Goal: Task Accomplishment & Management: Use online tool/utility

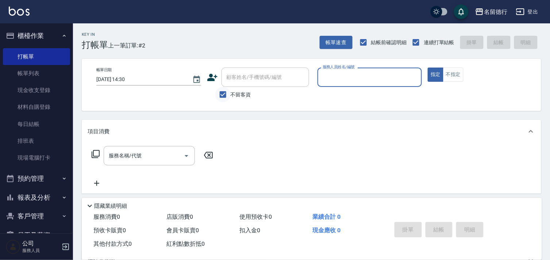
drag, startPoint x: 221, startPoint y: 93, endPoint x: 228, endPoint y: 90, distance: 8.2
click at [221, 93] on input "不留客資" at bounding box center [222, 94] width 15 height 15
checkbox input "false"
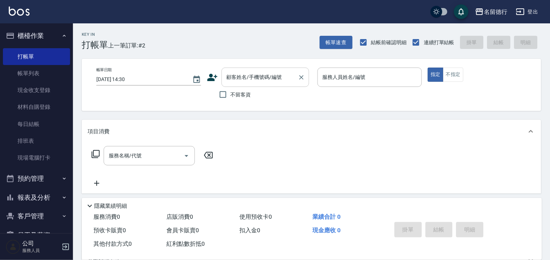
click at [239, 74] on div "顧客姓名/手機號碼/編號 顧客姓名/手機號碼/編號" at bounding box center [266, 77] width 88 height 19
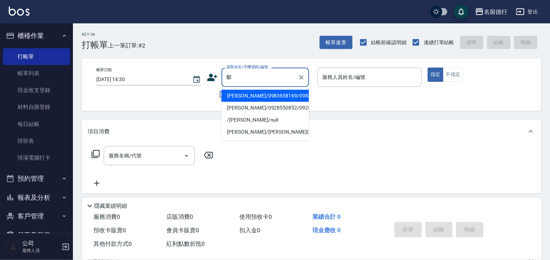
click at [243, 97] on li "[PERSON_NAME]/0983658169/0983658169" at bounding box center [266, 96] width 88 height 12
type input "[PERSON_NAME]/0983658169/0983658169"
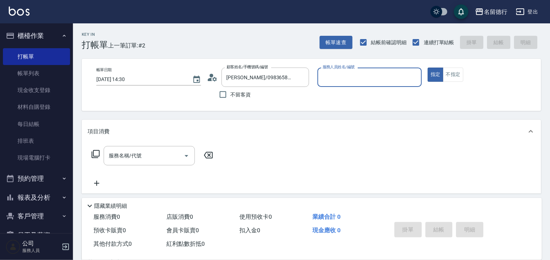
click at [330, 76] on input "服務人員姓名/編號" at bounding box center [370, 77] width 98 height 13
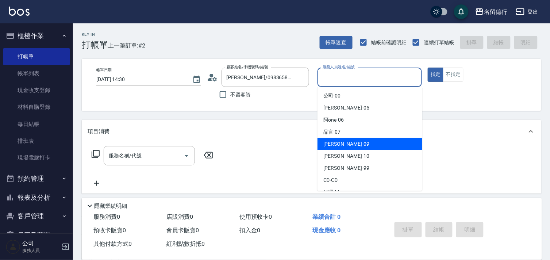
click at [333, 141] on span "[PERSON_NAME] -09" at bounding box center [346, 144] width 46 height 8
type input "[PERSON_NAME]-09"
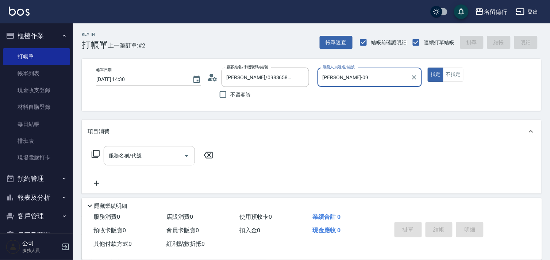
drag, startPoint x: 156, startPoint y: 157, endPoint x: 153, endPoint y: 154, distance: 4.1
click at [154, 156] on input "服務名稱/代號" at bounding box center [144, 155] width 74 height 13
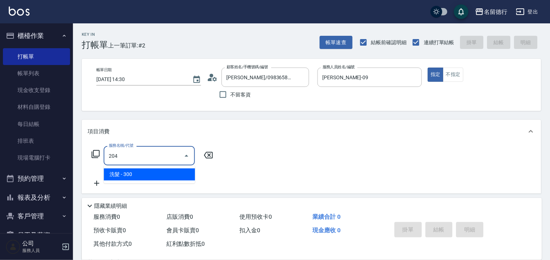
click at [153, 171] on span "洗髮 - 300" at bounding box center [149, 174] width 91 height 12
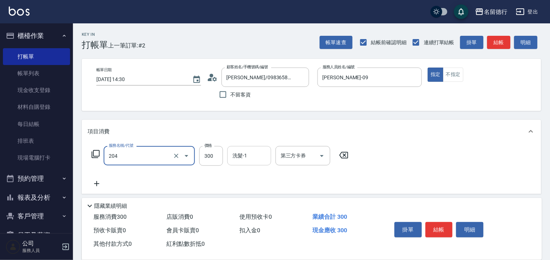
type input "洗髮(204)"
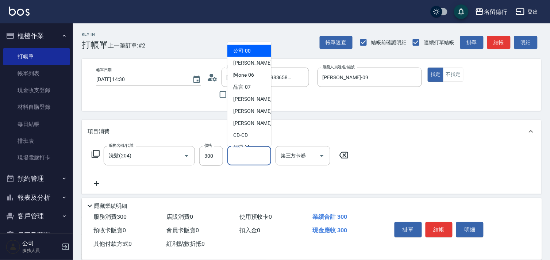
click at [239, 152] on div "洗髮-1 洗髮-1" at bounding box center [249, 155] width 44 height 19
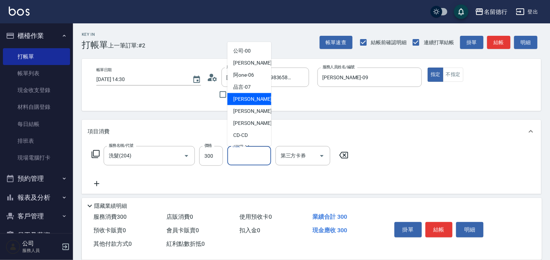
click at [236, 97] on span "[PERSON_NAME] -09" at bounding box center [256, 99] width 46 height 8
type input "[PERSON_NAME]-09"
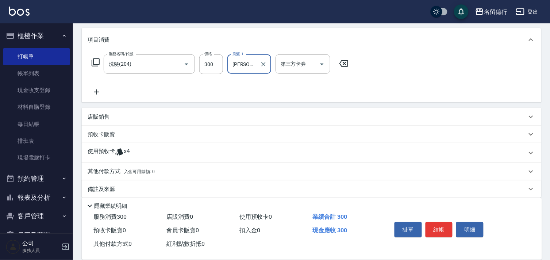
scroll to position [99, 0]
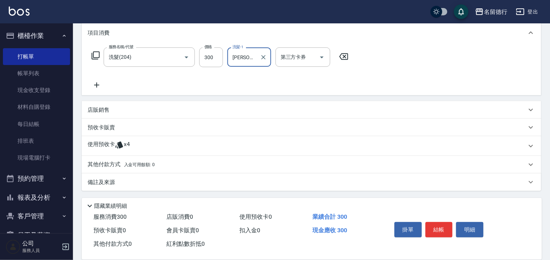
click at [96, 149] on p "使用預收卡" at bounding box center [101, 146] width 27 height 11
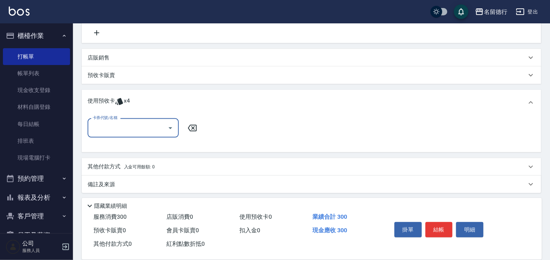
scroll to position [153, 0]
click at [113, 123] on input "卡券代號/名稱" at bounding box center [128, 126] width 74 height 13
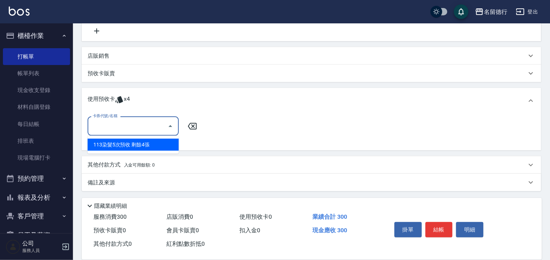
click at [133, 142] on div "113染髮5次預收 剩餘4張" at bounding box center [133, 145] width 91 height 12
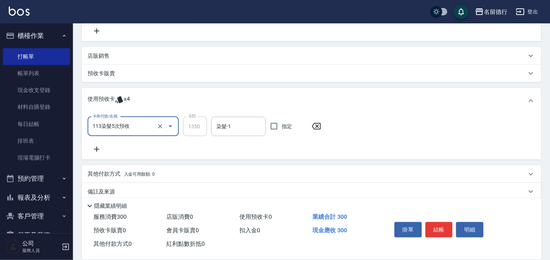
type input "113染髮5次預收"
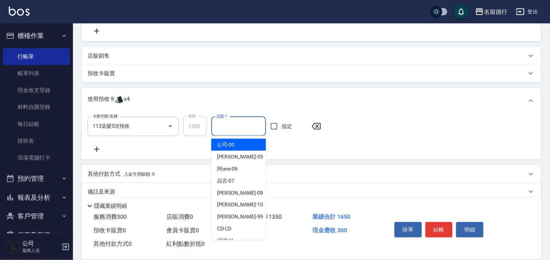
click at [246, 130] on input "染髮-1" at bounding box center [239, 126] width 48 height 13
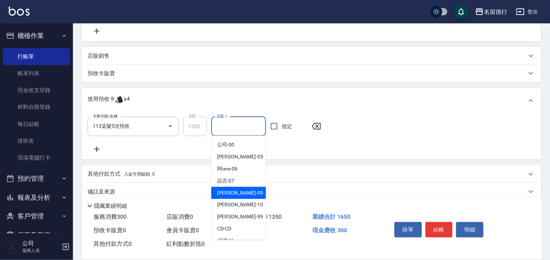
click at [229, 193] on span "[PERSON_NAME] -09" at bounding box center [240, 193] width 46 height 8
type input "[PERSON_NAME]-09"
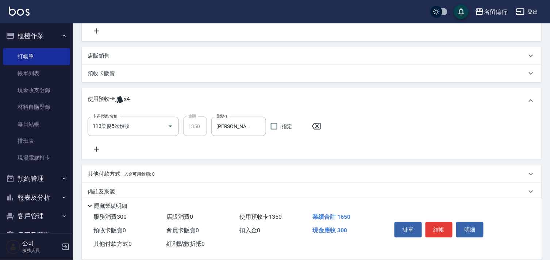
scroll to position [0, 0]
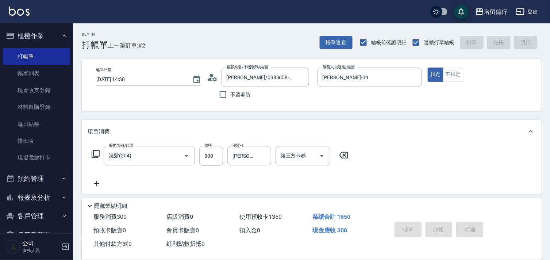
type input "[DATE] 16:58"
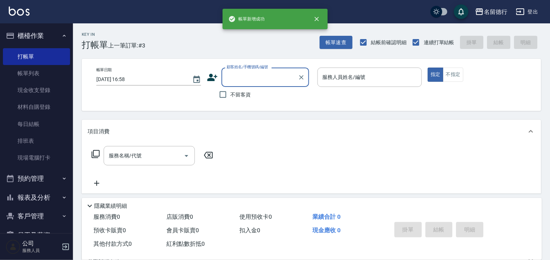
click at [236, 78] on input "顧客姓名/手機號碼/編號" at bounding box center [260, 77] width 70 height 13
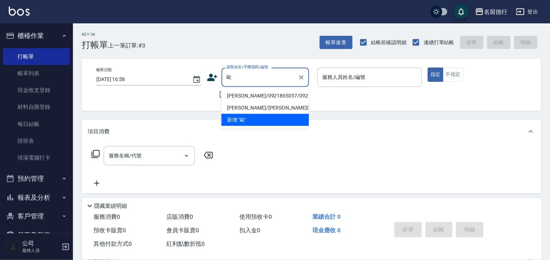
click at [277, 95] on li "[PERSON_NAME]/0921865057/0921865057" at bounding box center [266, 96] width 88 height 12
type input "[PERSON_NAME]/0921865057/0921865057"
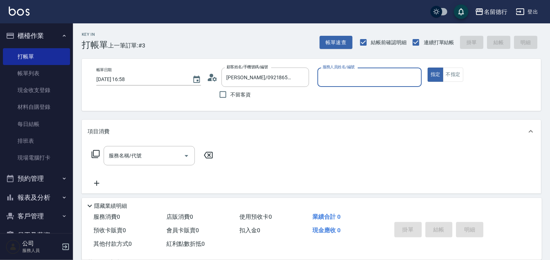
click at [344, 74] on input "服務人員姓名/編號" at bounding box center [370, 77] width 98 height 13
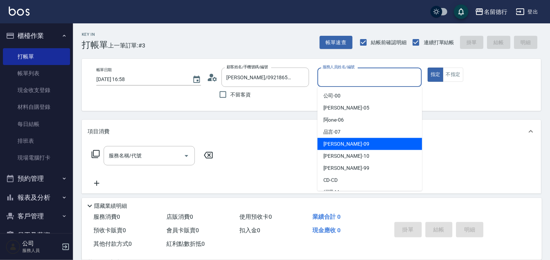
click at [330, 145] on span "[PERSON_NAME] -09" at bounding box center [346, 144] width 46 height 8
type input "[PERSON_NAME]-09"
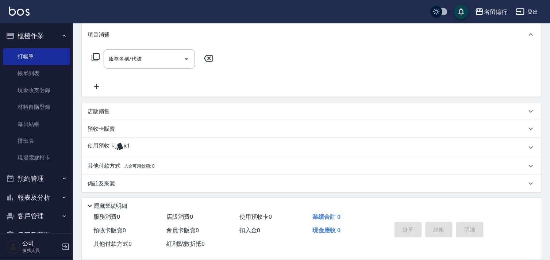
scroll to position [98, 0]
click at [103, 144] on p "使用預收卡" at bounding box center [101, 146] width 27 height 11
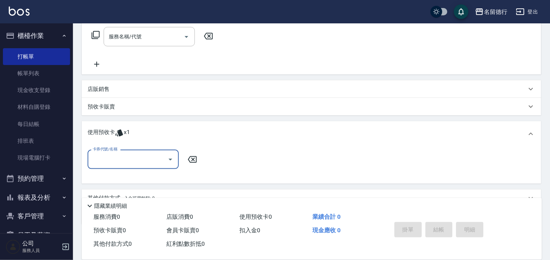
scroll to position [0, 0]
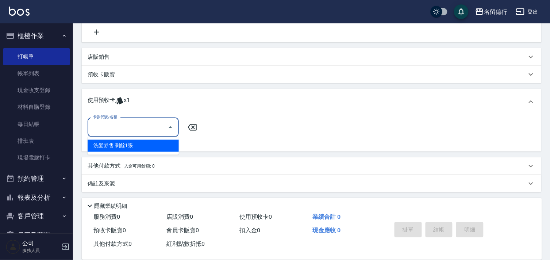
click at [117, 129] on input "卡券代號/名稱" at bounding box center [128, 127] width 74 height 13
click at [127, 144] on div "洗髮券售 剩餘1張" at bounding box center [133, 146] width 91 height 12
type input "洗髮券售"
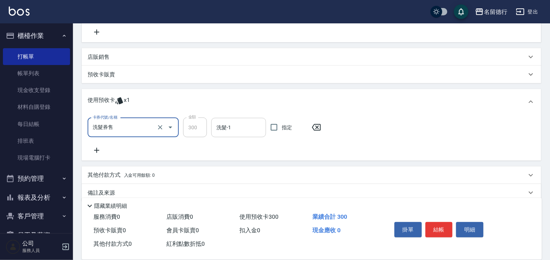
click at [229, 127] on input "洗髮-1" at bounding box center [239, 127] width 48 height 13
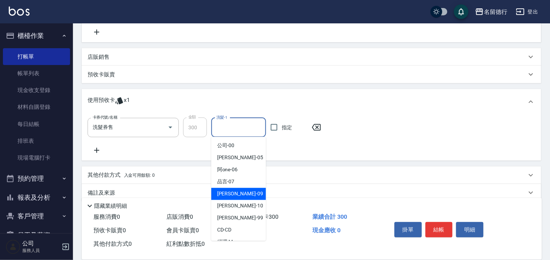
click at [227, 191] on span "[PERSON_NAME] -09" at bounding box center [240, 194] width 46 height 8
type input "[PERSON_NAME]-09"
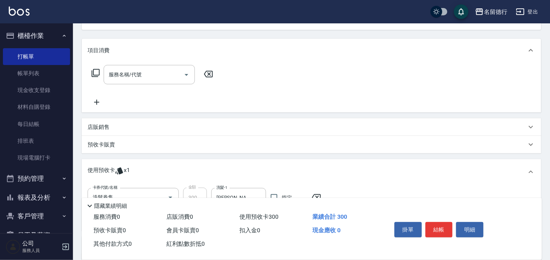
scroll to position [30, 0]
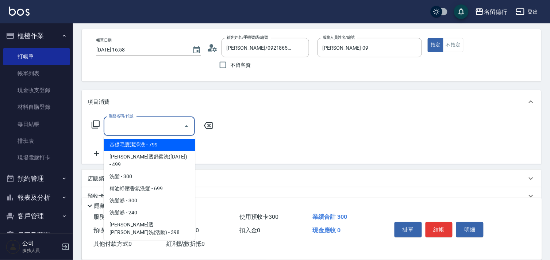
click at [140, 130] on input "服務名稱/代號" at bounding box center [144, 126] width 74 height 13
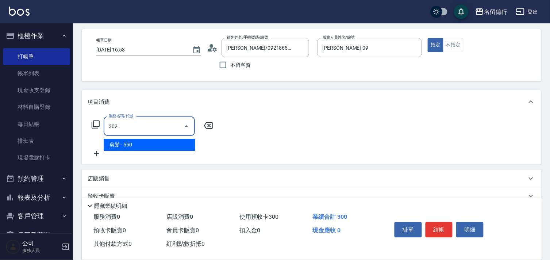
click at [167, 146] on span "剪髮 - 550" at bounding box center [149, 145] width 91 height 12
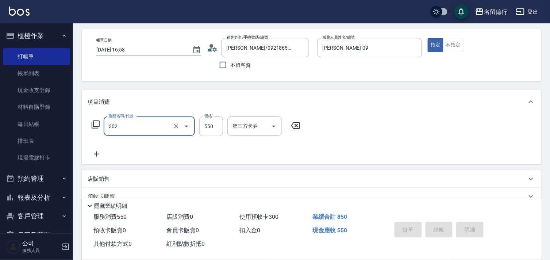
type input "302"
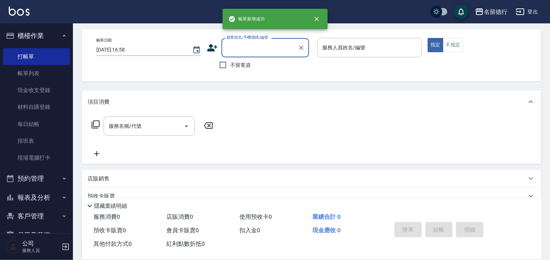
scroll to position [0, 0]
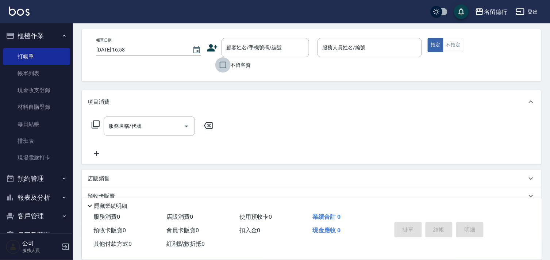
click at [224, 65] on input "不留客資" at bounding box center [222, 64] width 15 height 15
checkbox input "true"
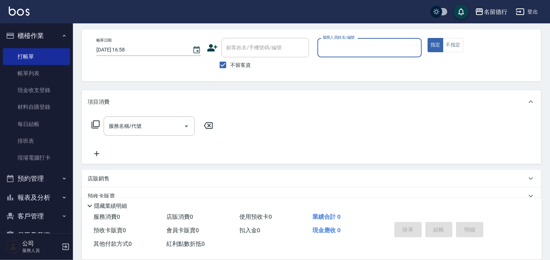
click at [330, 46] on input "服務人員姓名/編號" at bounding box center [370, 47] width 98 height 13
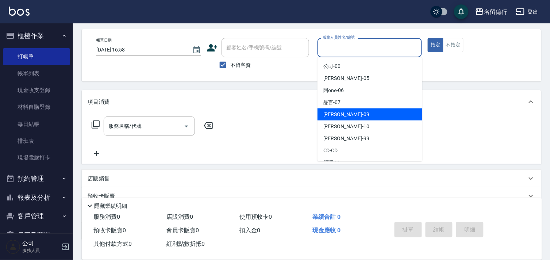
click at [328, 111] on span "[PERSON_NAME] -09" at bounding box center [346, 115] width 46 height 8
type input "[PERSON_NAME]-09"
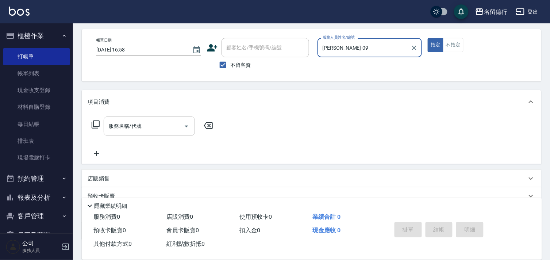
click at [148, 123] on input "服務名稱/代號" at bounding box center [144, 126] width 74 height 13
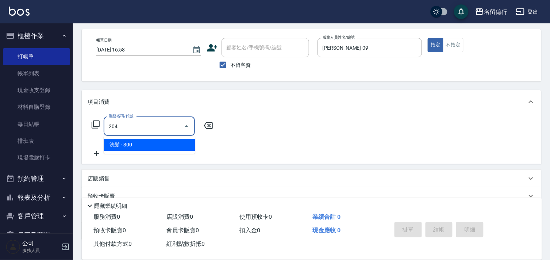
click at [147, 145] on span "洗髮 - 300" at bounding box center [149, 145] width 91 height 12
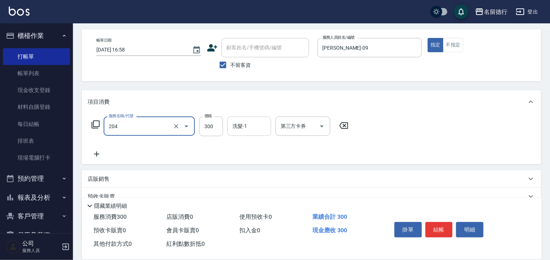
type input "洗髮(204)"
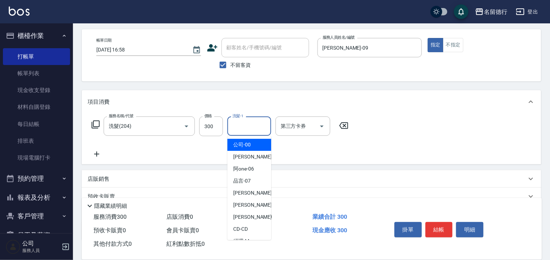
click at [240, 128] on input "洗髮-1" at bounding box center [249, 126] width 37 height 13
click at [236, 191] on span "[PERSON_NAME] -09" at bounding box center [256, 193] width 46 height 8
type input "[PERSON_NAME]-09"
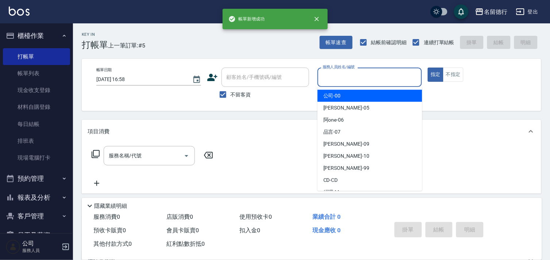
click at [342, 76] on input "服務人員姓名/編號" at bounding box center [370, 77] width 98 height 13
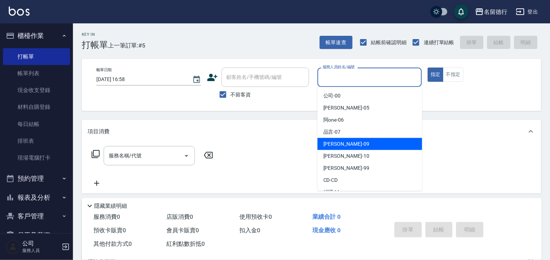
click at [339, 142] on span "[PERSON_NAME] -09" at bounding box center [346, 144] width 46 height 8
type input "[PERSON_NAME]-09"
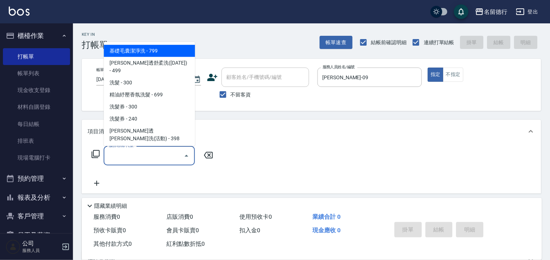
click at [150, 153] on input "服務名稱/代號" at bounding box center [144, 155] width 74 height 13
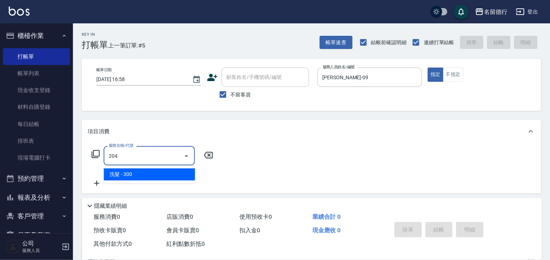
click at [152, 153] on input "204" at bounding box center [144, 155] width 74 height 13
type input "2"
click at [158, 176] on span "洗+剪599 - 599" at bounding box center [149, 174] width 91 height 12
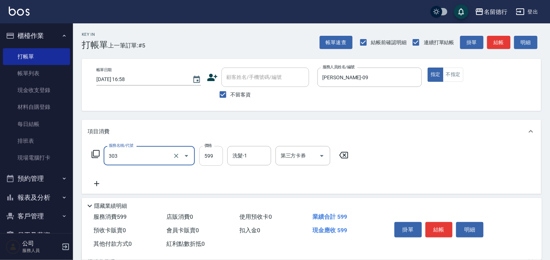
type input "洗+剪599(303)"
click at [206, 158] on input "599" at bounding box center [211, 156] width 24 height 20
type input "700"
click at [237, 154] on div "洗髮-1 洗髮-1" at bounding box center [249, 155] width 44 height 19
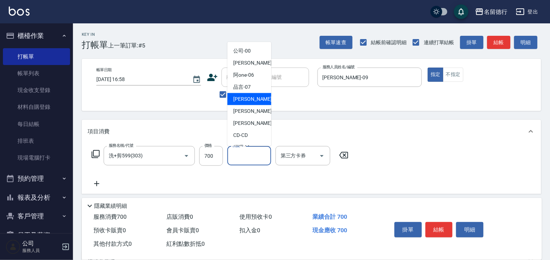
click at [243, 100] on span "[PERSON_NAME] -09" at bounding box center [256, 99] width 46 height 8
type input "[PERSON_NAME]-09"
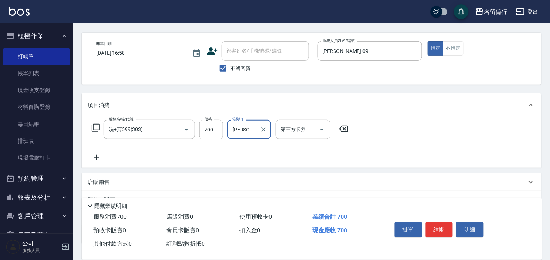
scroll to position [41, 0]
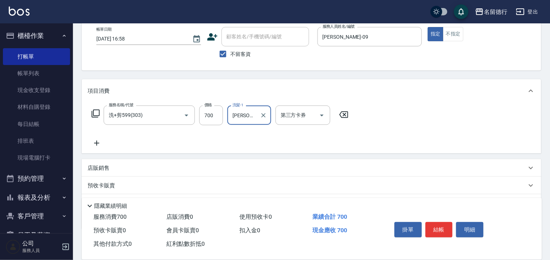
click at [96, 143] on icon at bounding box center [96, 143] width 5 height 5
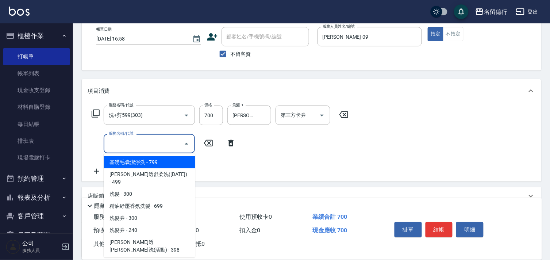
click at [118, 144] on input "服務名稱/代號" at bounding box center [144, 143] width 74 height 13
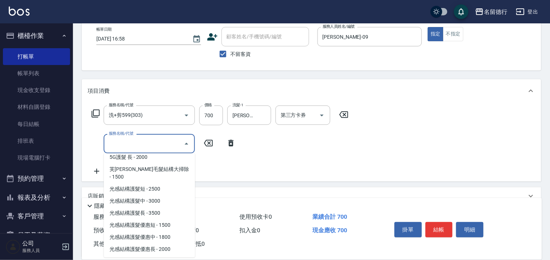
scroll to position [487, 0]
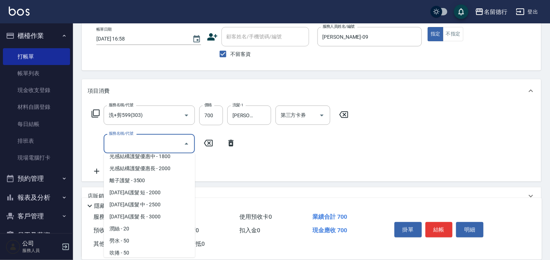
click at [124, 259] on span "補燙每捲50元 - 50" at bounding box center [149, 265] width 91 height 12
type input "補燙每捲50元(704)"
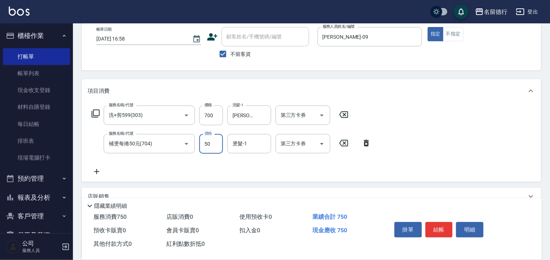
drag, startPoint x: 206, startPoint y: 146, endPoint x: 206, endPoint y: 142, distance: 4.0
click at [206, 146] on input "50" at bounding box center [211, 144] width 24 height 20
type input "100"
click at [252, 149] on input "燙髮-1" at bounding box center [249, 143] width 37 height 13
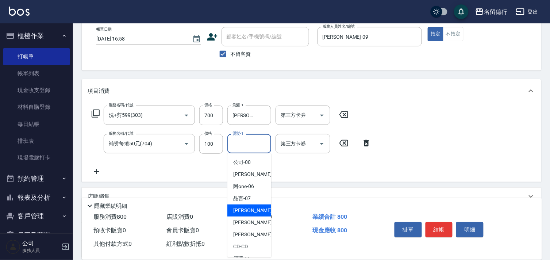
click at [245, 212] on span "[PERSON_NAME] -09" at bounding box center [256, 211] width 46 height 8
type input "[PERSON_NAME]-09"
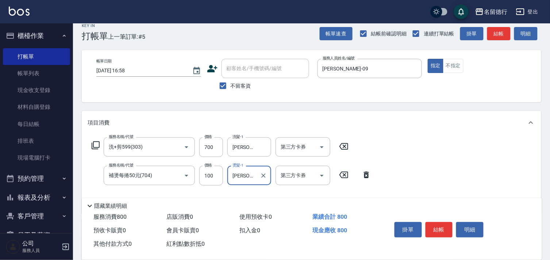
scroll to position [0, 0]
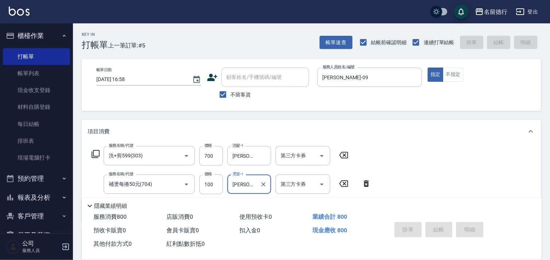
type input "[DATE] 16:59"
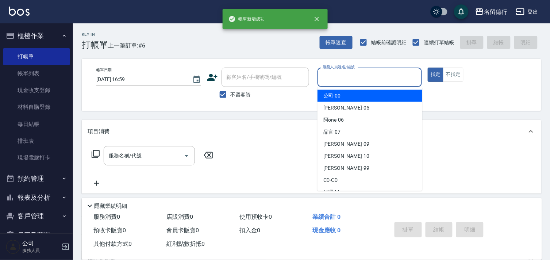
click at [329, 72] on input "服務人員姓名/編號" at bounding box center [370, 77] width 98 height 13
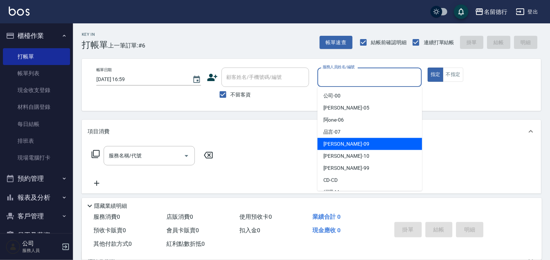
click at [336, 147] on span "[PERSON_NAME] -09" at bounding box center [346, 144] width 46 height 8
type input "[PERSON_NAME]-09"
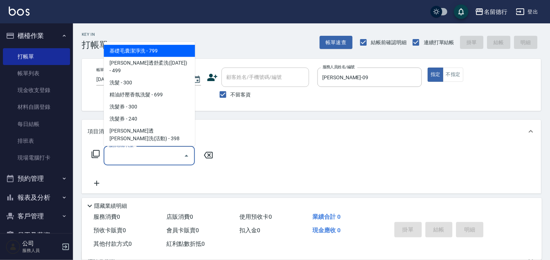
click at [138, 161] on input "服務名稱/代號" at bounding box center [144, 155] width 74 height 13
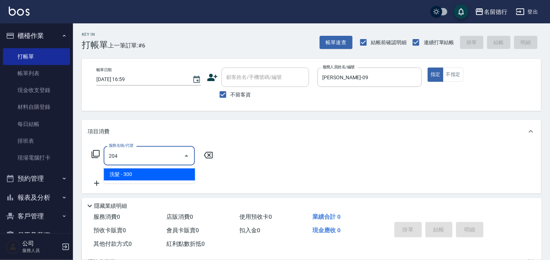
click at [140, 175] on span "洗髮 - 300" at bounding box center [149, 174] width 91 height 12
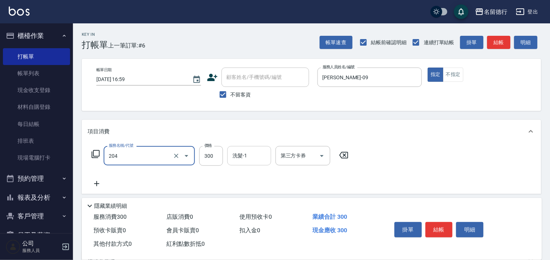
type input "洗髮(204)"
click at [245, 149] on input "洗髮-1" at bounding box center [249, 155] width 37 height 13
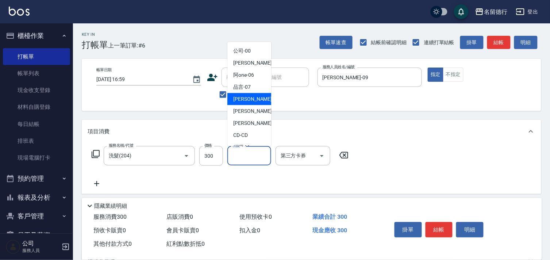
click at [245, 100] on span "[PERSON_NAME] -09" at bounding box center [256, 99] width 46 height 8
type input "[PERSON_NAME]-09"
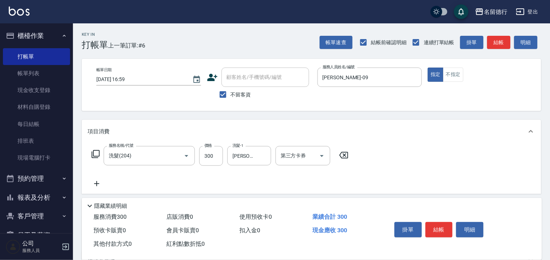
click at [100, 185] on icon at bounding box center [97, 183] width 18 height 9
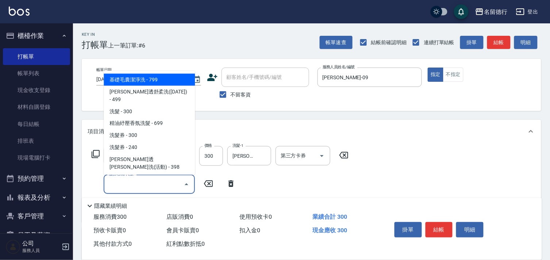
click at [127, 184] on input "服務名稱/代號" at bounding box center [144, 184] width 74 height 13
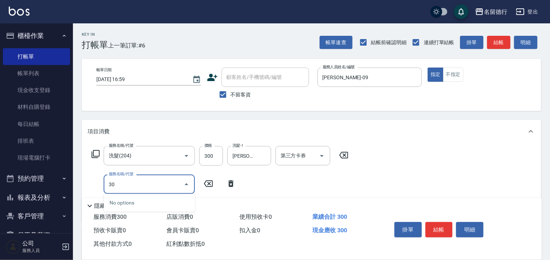
type input "302"
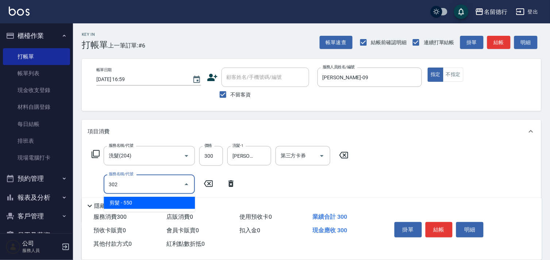
click at [135, 201] on span "剪髮 - 550" at bounding box center [149, 203] width 91 height 12
